Goal: Check status: Check status

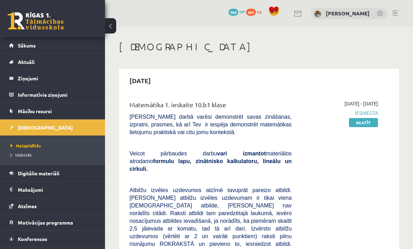
click at [75, 53] on link "Sākums" at bounding box center [52, 45] width 87 height 16
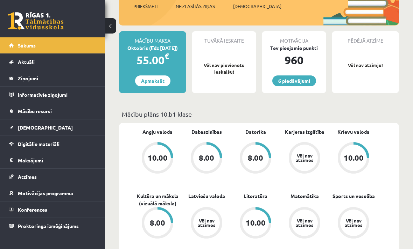
scroll to position [109, 0]
click at [72, 114] on link "Mācību resursi" at bounding box center [52, 111] width 87 height 16
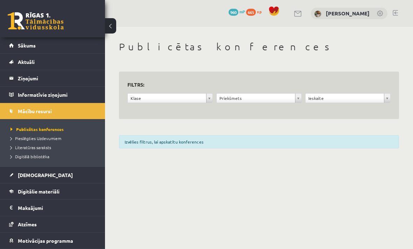
click at [41, 176] on link "[DEMOGRAPHIC_DATA]" at bounding box center [52, 175] width 87 height 16
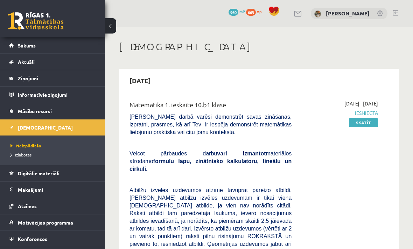
click at [68, 170] on link "Digitālie materiāli" at bounding box center [52, 173] width 87 height 16
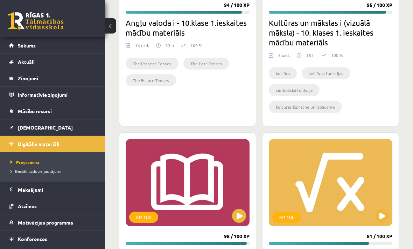
scroll to position [559, 0]
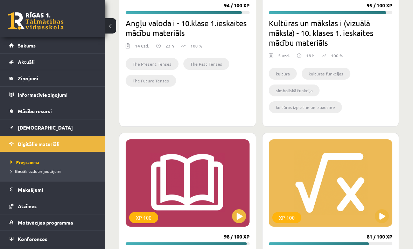
click at [361, 191] on div "XP 100" at bounding box center [331, 183] width 124 height 87
click at [348, 207] on div "XP 100" at bounding box center [331, 183] width 124 height 87
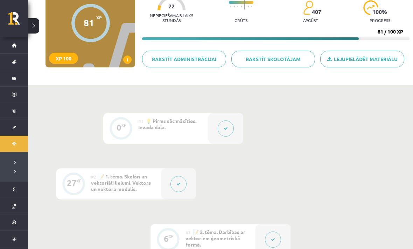
scroll to position [78, 0]
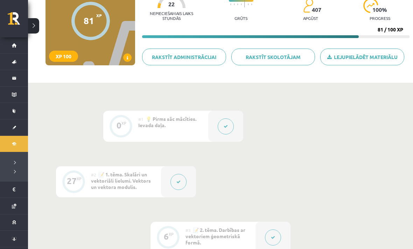
click at [233, 127] on button at bounding box center [226, 127] width 16 height 16
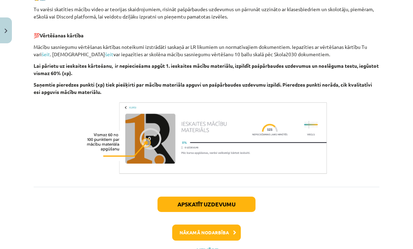
scroll to position [371, 0]
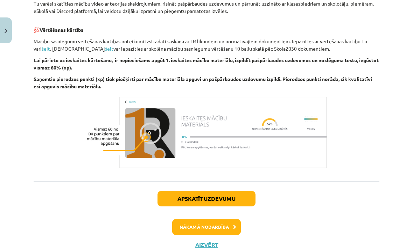
click at [218, 232] on button "Nākamā nodarbība" at bounding box center [206, 227] width 69 height 16
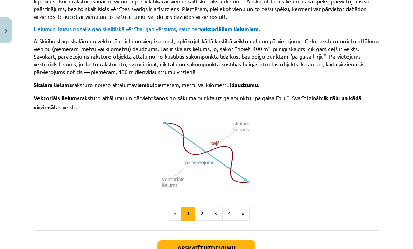
scroll to position [420, 0]
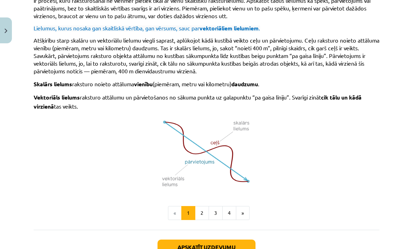
click at [199, 206] on button "2" at bounding box center [202, 213] width 14 height 14
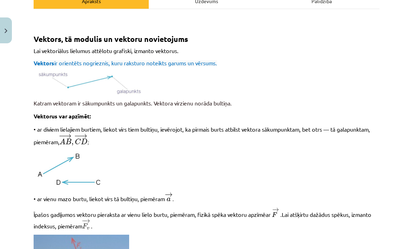
scroll to position [142, 0]
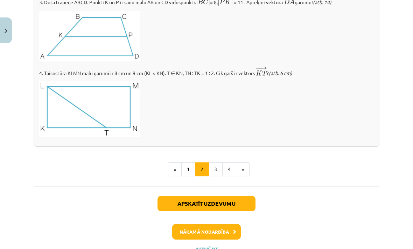
click at [226, 168] on button "4" at bounding box center [229, 170] width 14 height 14
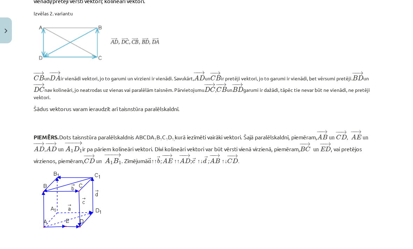
scroll to position [518, 0]
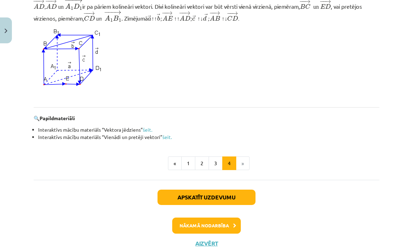
click at [217, 225] on button "Nākamā nodarbība" at bounding box center [206, 226] width 69 height 16
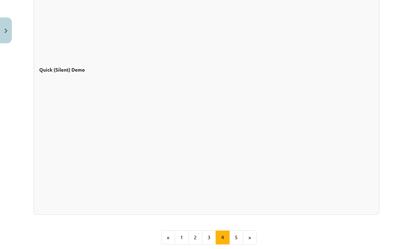
scroll to position [421, 0]
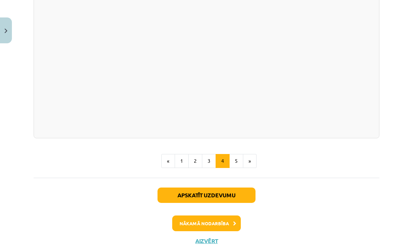
click at [239, 164] on button "5" at bounding box center [236, 161] width 14 height 14
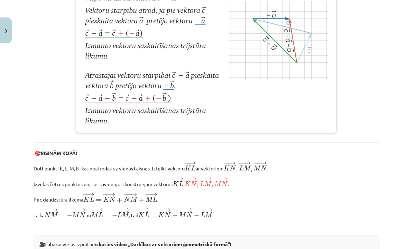
scroll to position [1073, 0]
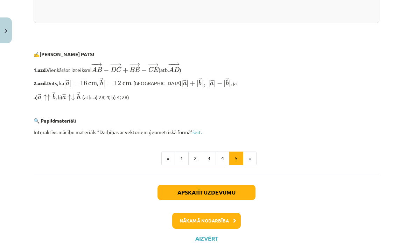
click at [225, 224] on button "Nākamā nodarbība" at bounding box center [206, 221] width 69 height 16
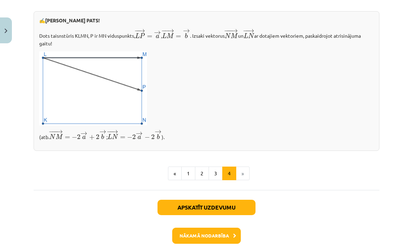
click at [226, 238] on button "Nākamā nodarbība" at bounding box center [206, 236] width 69 height 16
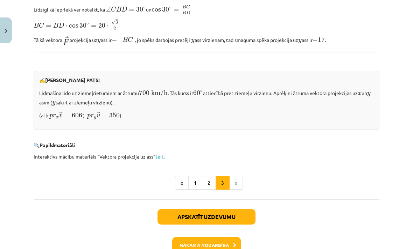
scroll to position [709, 0]
click at [223, 238] on button "Nākamā nodarbība" at bounding box center [206, 245] width 69 height 16
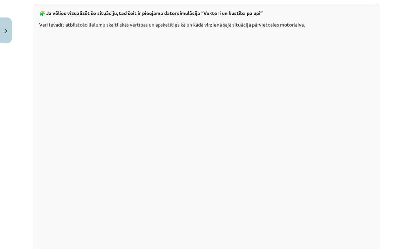
scroll to position [587, 0]
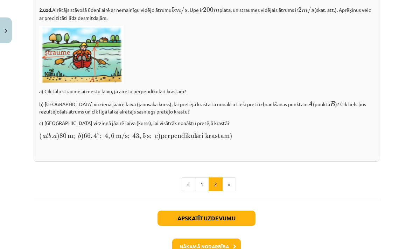
click at [214, 244] on button "Nākamā nodarbība" at bounding box center [206, 247] width 69 height 16
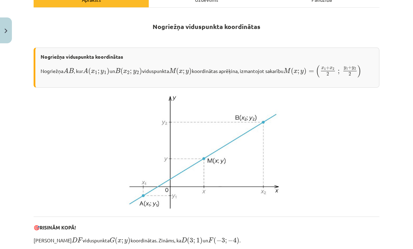
scroll to position [121, 0]
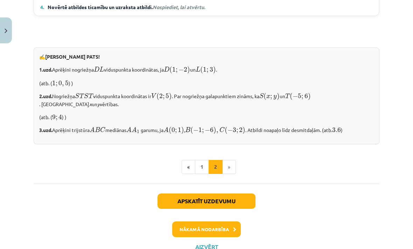
click at [227, 226] on button "Nākamā nodarbība" at bounding box center [206, 230] width 69 height 16
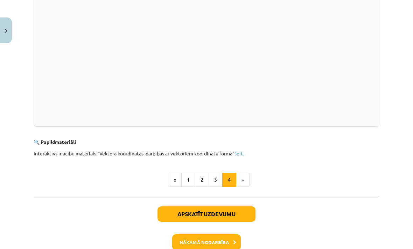
click at [236, 247] on button "Nākamā nodarbība" at bounding box center [206, 243] width 69 height 16
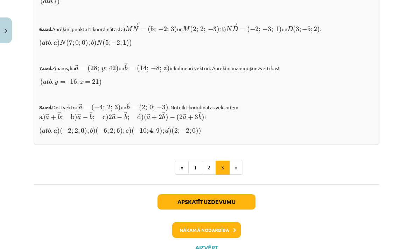
click at [229, 230] on button "Nākamā nodarbība" at bounding box center [206, 230] width 69 height 16
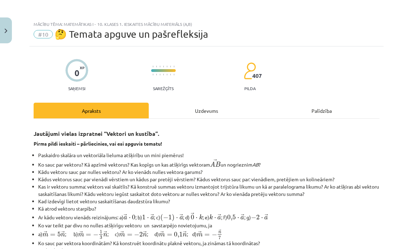
scroll to position [0, 0]
click at [6, 36] on button "Close" at bounding box center [6, 30] width 12 height 26
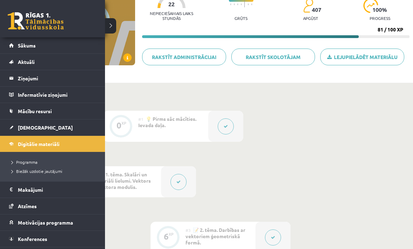
click at [18, 45] on span "Sākums" at bounding box center [27, 45] width 18 height 6
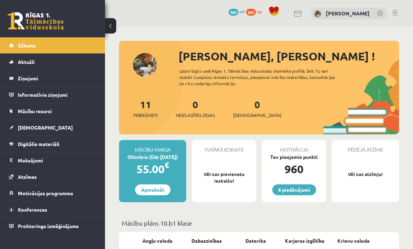
click at [66, 138] on link "Digitālie materiāli" at bounding box center [52, 144] width 87 height 16
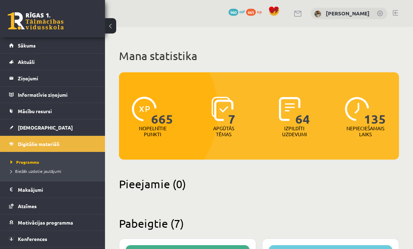
click at [75, 127] on link "[DEMOGRAPHIC_DATA]" at bounding box center [52, 128] width 87 height 16
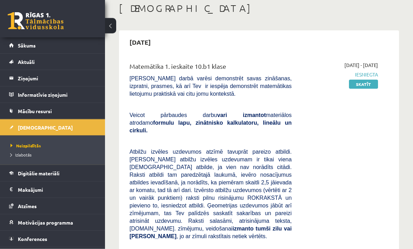
scroll to position [38, 0]
click at [375, 85] on link "Skatīt" at bounding box center [363, 84] width 29 height 9
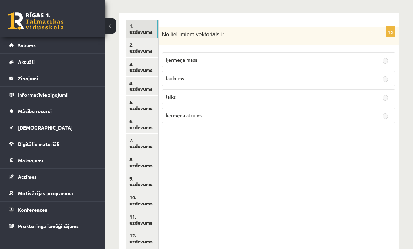
scroll to position [318, 0]
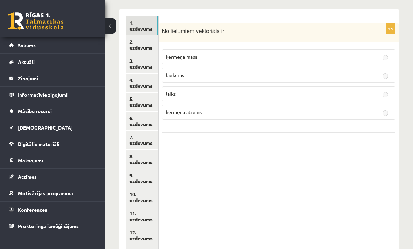
click at [146, 40] on link "2. uzdevums" at bounding box center [142, 44] width 32 height 19
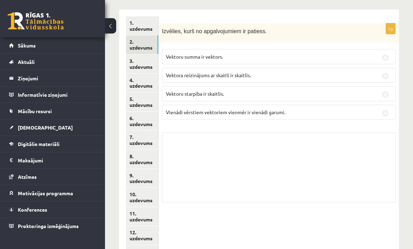
click at [135, 55] on link "3. uzdevums" at bounding box center [142, 64] width 32 height 19
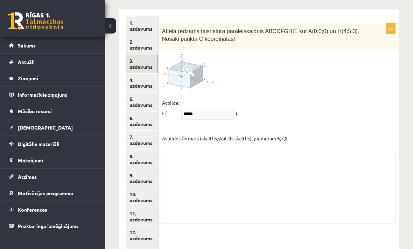
click at [143, 74] on link "4. uzdevums" at bounding box center [142, 83] width 32 height 19
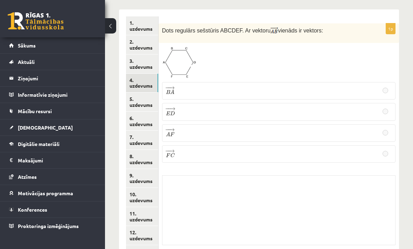
click at [177, 58] on img at bounding box center [179, 63] width 34 height 32
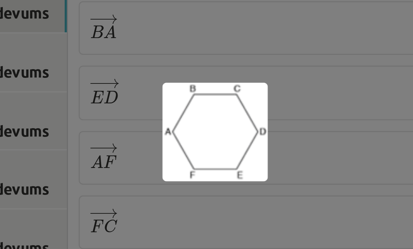
click at [112, 37] on div at bounding box center [206, 124] width 413 height 249
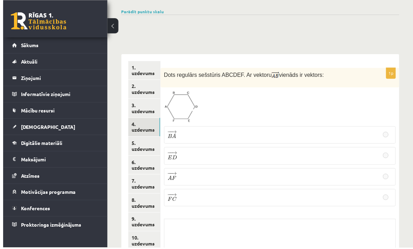
scroll to position [273, 0]
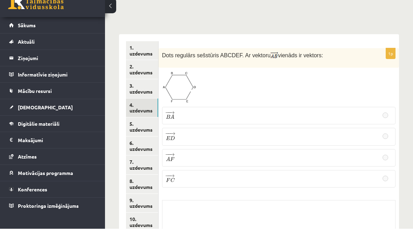
click at [145, 138] on link "5. uzdevums" at bounding box center [142, 147] width 32 height 19
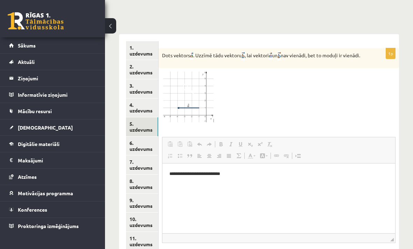
scroll to position [0, 0]
click at [192, 94] on img at bounding box center [188, 97] width 52 height 51
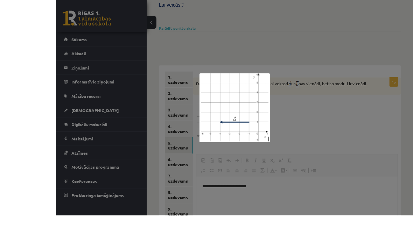
scroll to position [303, 0]
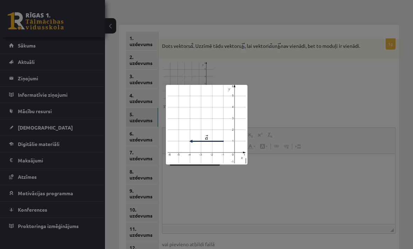
click at [293, 175] on div at bounding box center [206, 124] width 413 height 249
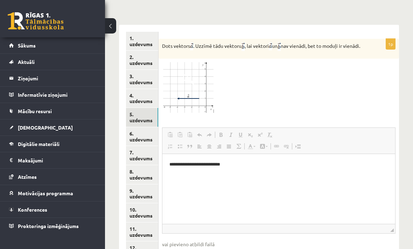
scroll to position [334, 0]
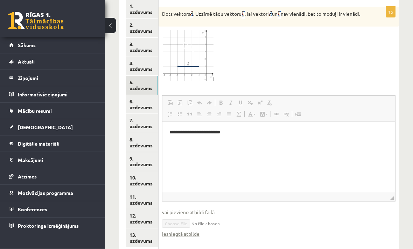
click at [188, 233] on link "Iesniegtā atbilde" at bounding box center [180, 234] width 37 height 7
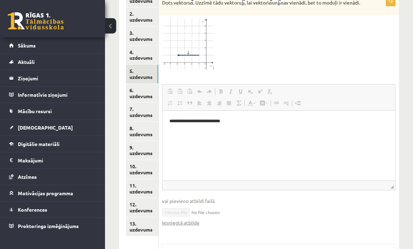
click at [140, 84] on link "6. uzdevums" at bounding box center [142, 93] width 32 height 19
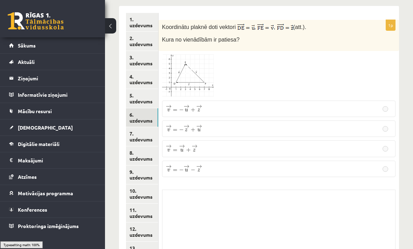
scroll to position [299, 0]
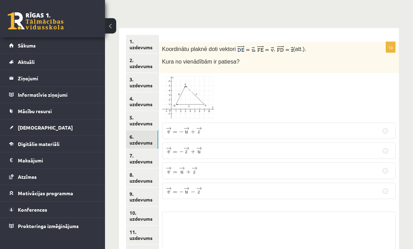
click at [212, 85] on img at bounding box center [188, 98] width 52 height 43
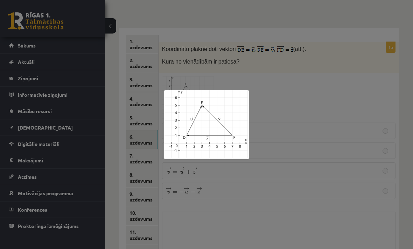
click at [286, 199] on div at bounding box center [206, 124] width 413 height 249
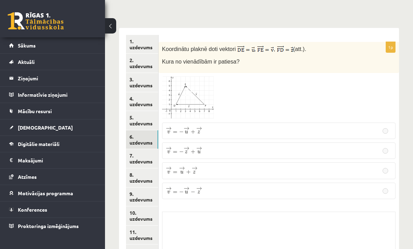
click at [141, 156] on link "7. uzdevums" at bounding box center [142, 158] width 32 height 19
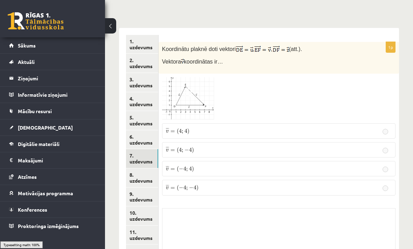
click at [140, 169] on link "8. uzdevums" at bounding box center [142, 178] width 32 height 19
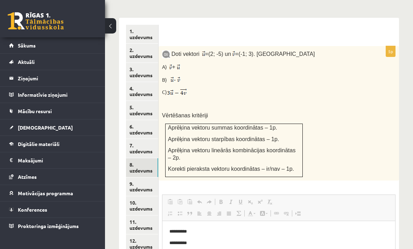
scroll to position [310, 0]
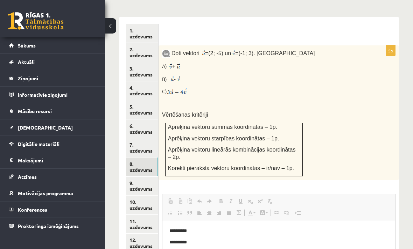
click at [150, 180] on link "9. uzdevums" at bounding box center [142, 186] width 32 height 19
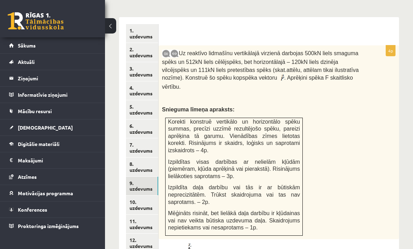
scroll to position [0, 0]
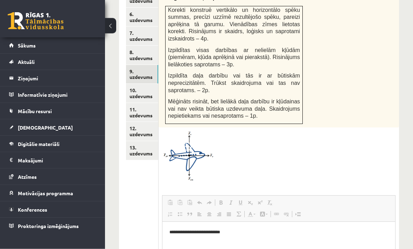
click at [198, 145] on img at bounding box center [188, 157] width 52 height 50
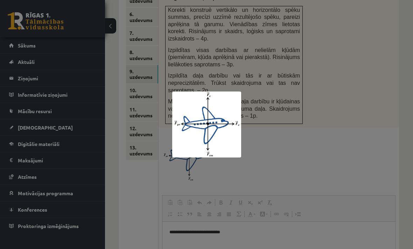
click at [372, 215] on div at bounding box center [206, 124] width 413 height 249
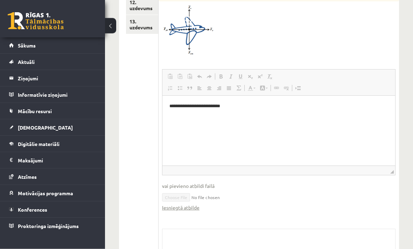
scroll to position [548, 0]
click at [183, 204] on link "Iesniegtā atbilde" at bounding box center [180, 207] width 37 height 7
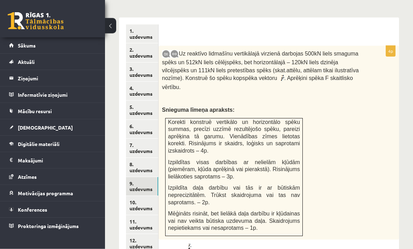
click at [140, 197] on link "10. uzdevums" at bounding box center [142, 206] width 32 height 19
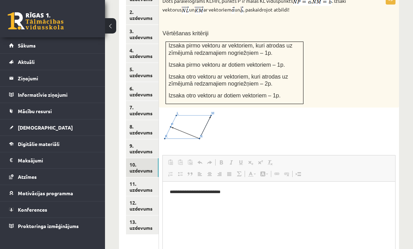
scroll to position [339, 0]
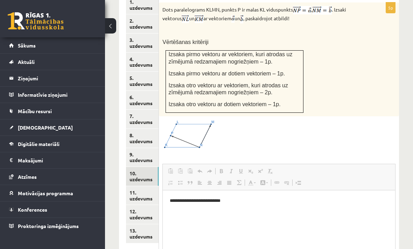
click at [197, 134] on img at bounding box center [188, 135] width 52 height 30
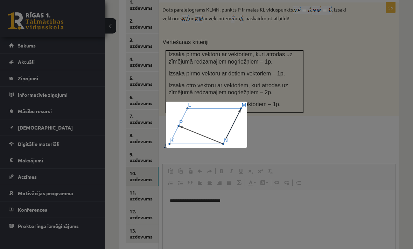
click at [349, 228] on div at bounding box center [206, 124] width 413 height 249
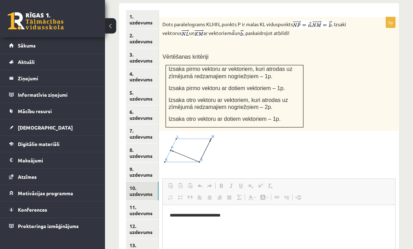
scroll to position [324, 0]
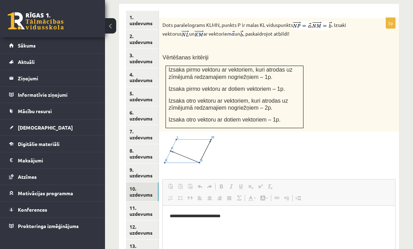
click at [195, 139] on img at bounding box center [188, 150] width 52 height 30
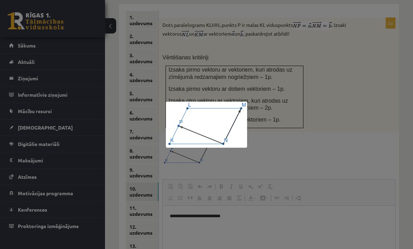
scroll to position [332, 0]
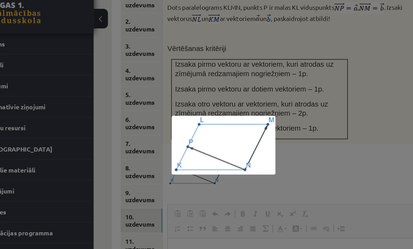
click at [257, 115] on div at bounding box center [206, 124] width 413 height 249
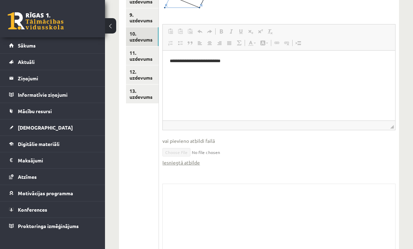
scroll to position [480, 0]
click at [186, 164] on fieldset "**********" at bounding box center [278, 97] width 233 height 149
click at [194, 159] on link "Iesniegtā atbilde" at bounding box center [180, 161] width 37 height 7
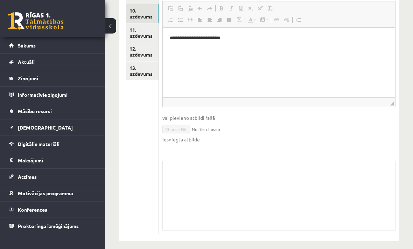
click at [149, 23] on link "11. uzdevums" at bounding box center [142, 32] width 33 height 19
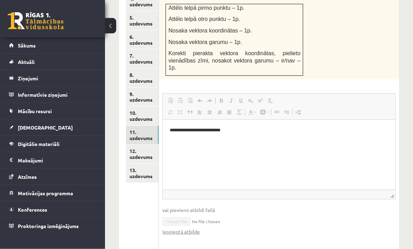
scroll to position [447, 0]
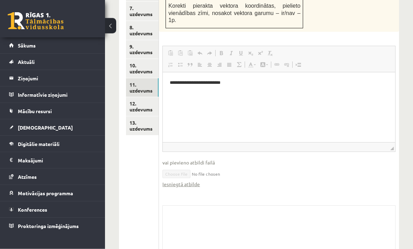
click at [194, 181] on link "Iesniegtā atbilde" at bounding box center [180, 184] width 37 height 7
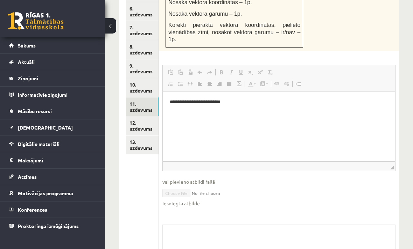
click at [136, 116] on link "12. uzdevums" at bounding box center [142, 125] width 33 height 19
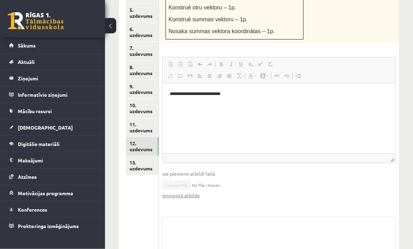
scroll to position [410, 0]
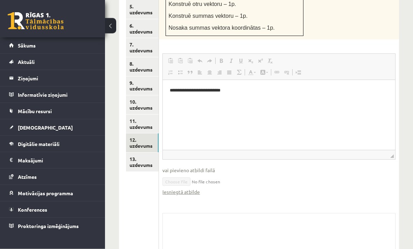
click at [187, 189] on link "Iesniegtā atbilde" at bounding box center [180, 192] width 37 height 7
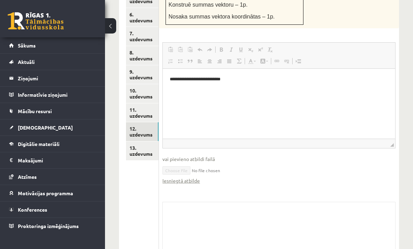
click at [150, 142] on link "13. uzdevums" at bounding box center [142, 151] width 33 height 19
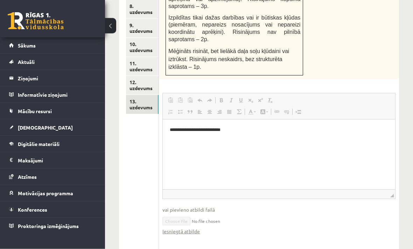
scroll to position [471, 0]
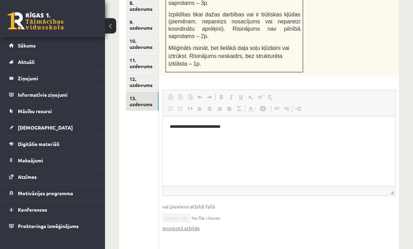
click at [189, 225] on link "Iesniegtā atbilde" at bounding box center [180, 228] width 37 height 7
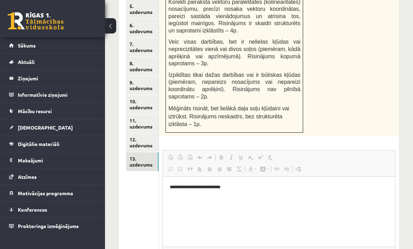
scroll to position [405, 0]
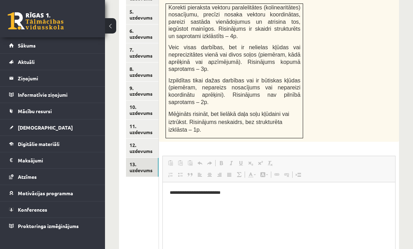
click at [75, 47] on link "Sākums" at bounding box center [52, 45] width 87 height 16
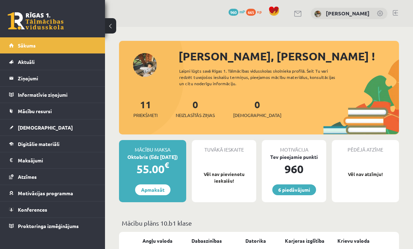
click at [311, 194] on link "6 piedāvājumi" at bounding box center [294, 190] width 44 height 11
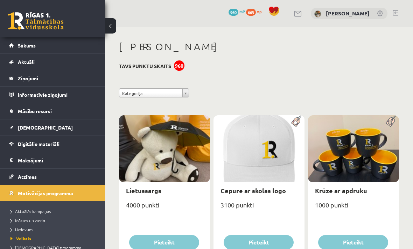
click at [88, 43] on link "Sākums" at bounding box center [52, 45] width 87 height 16
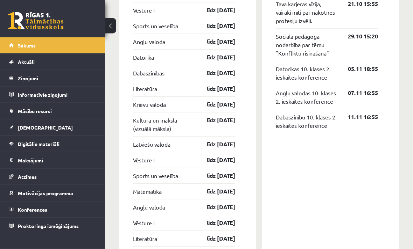
scroll to position [744, 0]
